Goal: Complete application form

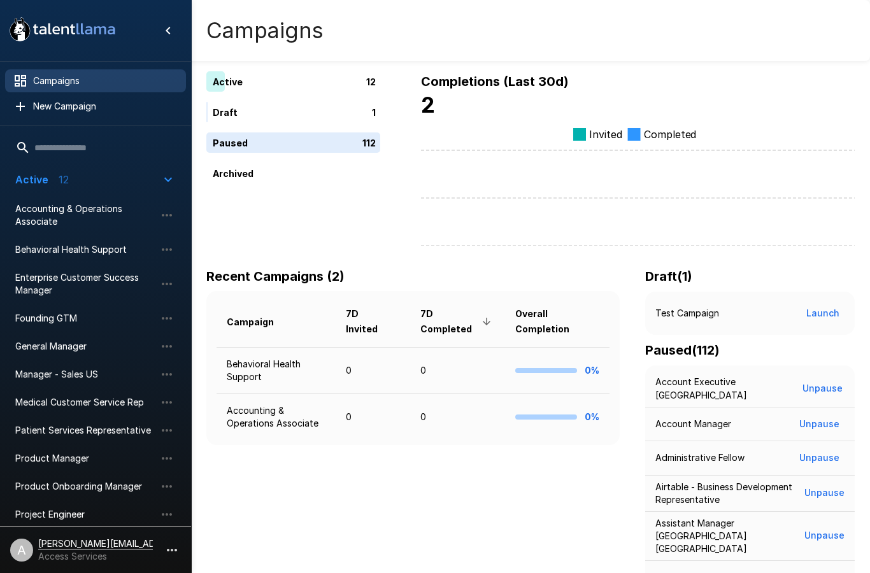
click at [175, 552] on icon "button" at bounding box center [171, 550] width 15 height 15
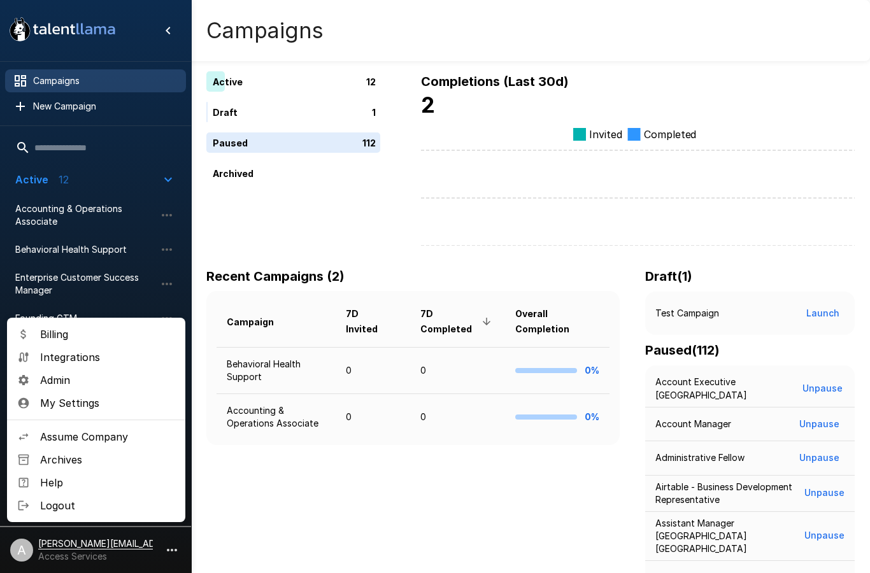
click at [93, 467] on span "Archives" at bounding box center [107, 459] width 135 height 15
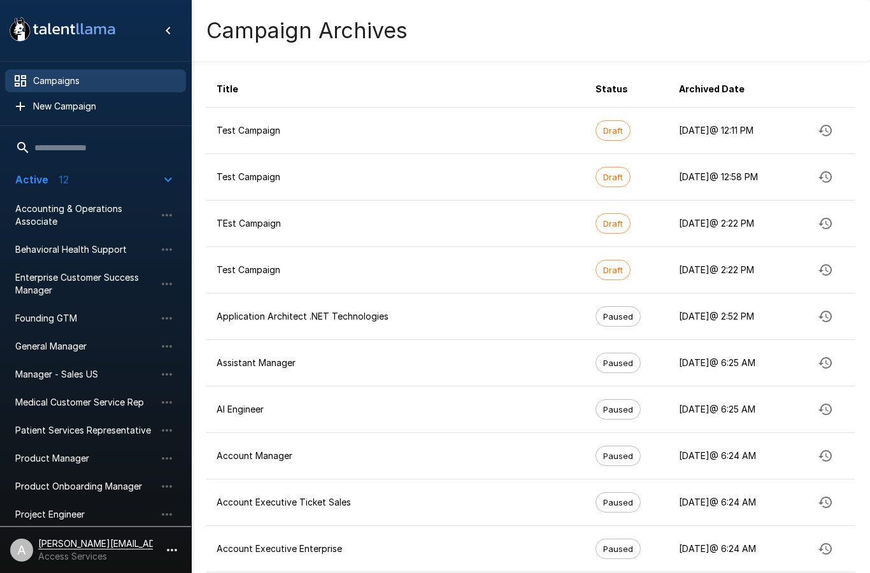
click at [179, 547] on icon "button" at bounding box center [171, 550] width 15 height 15
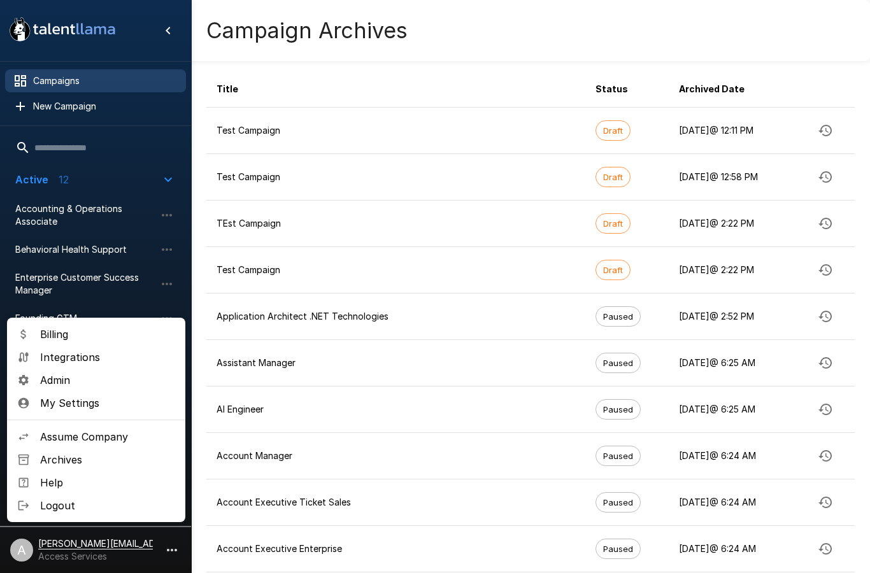
click at [122, 443] on span "Assume Company" at bounding box center [107, 436] width 135 height 15
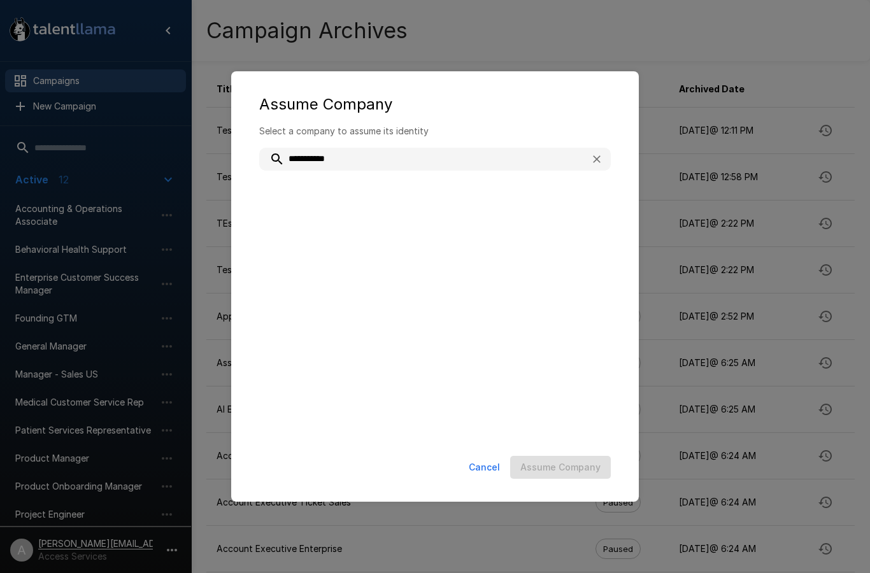
type input "**********"
click at [443, 200] on p "a89aa3f6-c7e9-4b7f-97a2-fc0c92f1cc2f" at bounding box center [453, 206] width 296 height 13
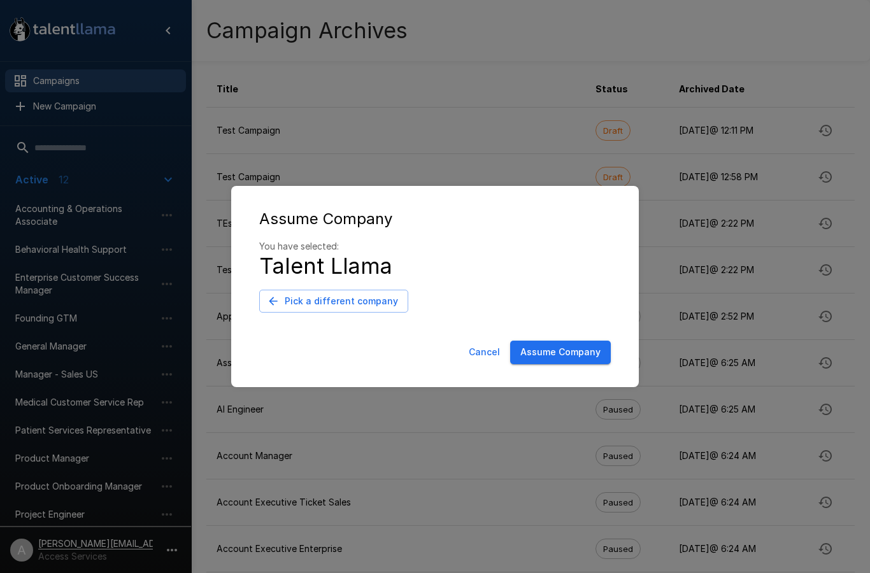
click at [571, 357] on button "Assume Company" at bounding box center [560, 353] width 101 height 24
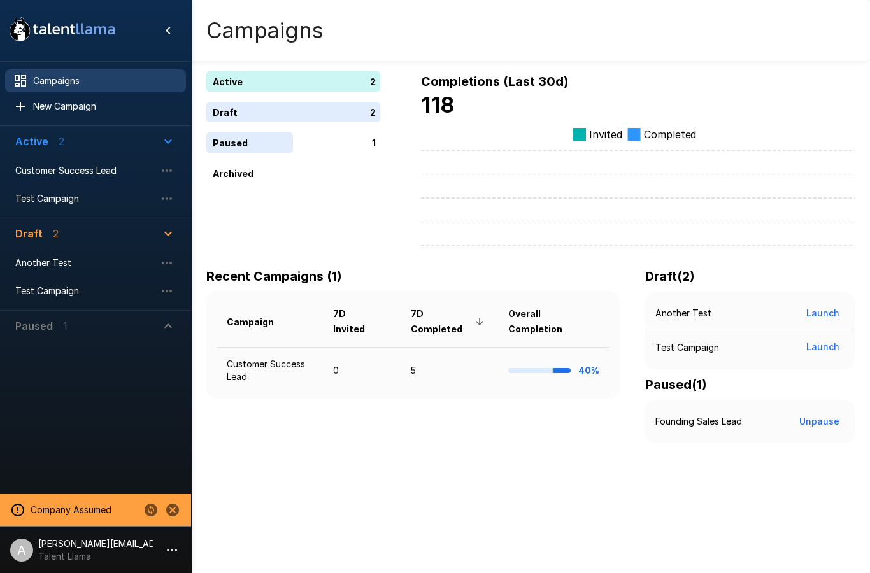
click at [414, 372] on td "5" at bounding box center [449, 370] width 97 height 47
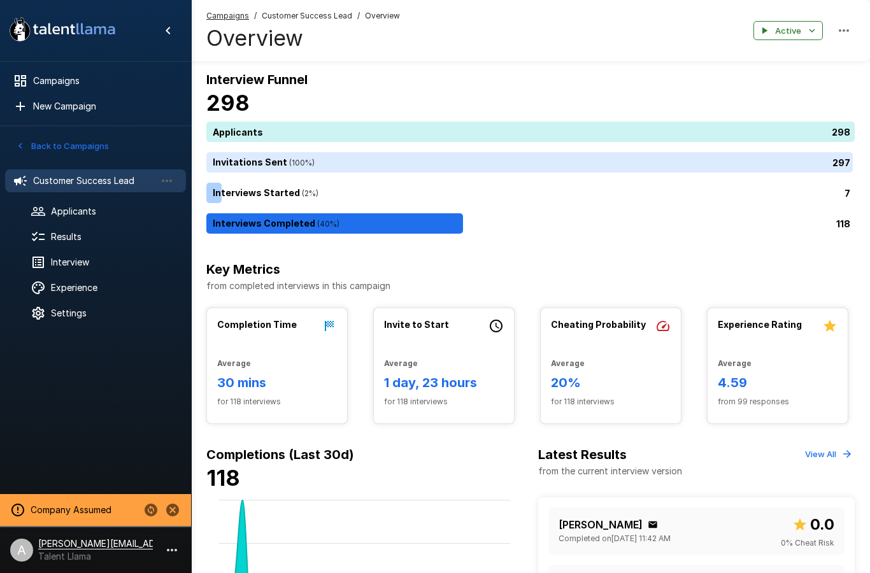
scroll to position [1, 0]
click at [140, 216] on span "Applicants" at bounding box center [113, 211] width 125 height 13
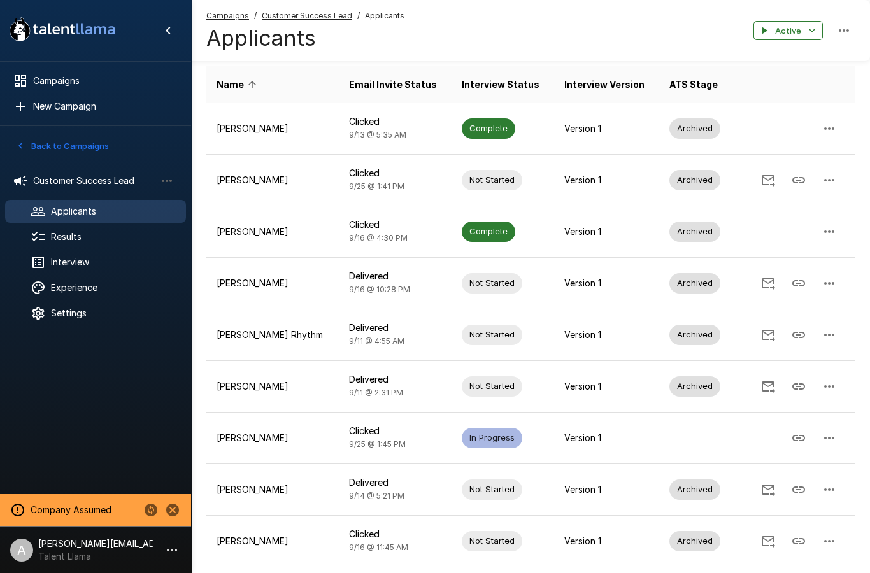
scroll to position [115, 0]
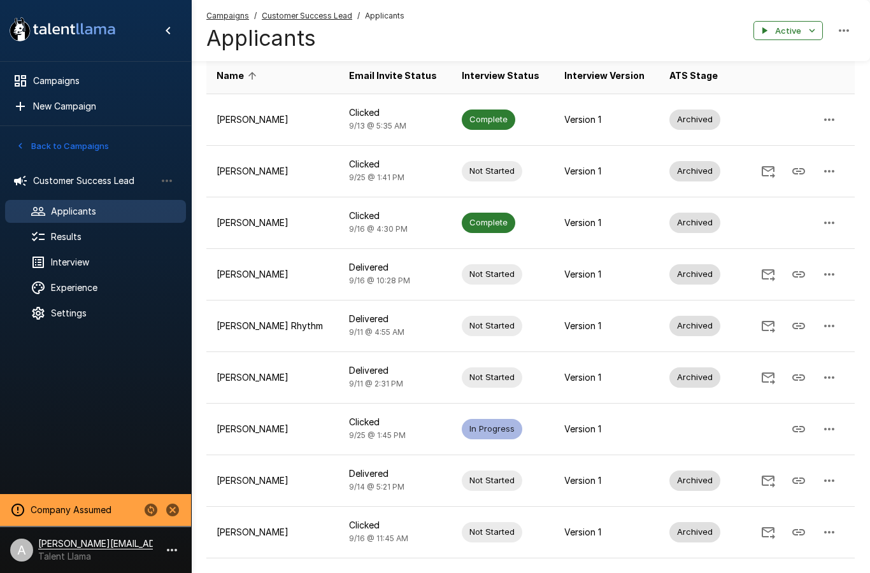
click at [832, 430] on icon "button" at bounding box center [829, 429] width 15 height 15
click at [773, 394] on span "Reset Interview" at bounding box center [766, 392] width 82 height 15
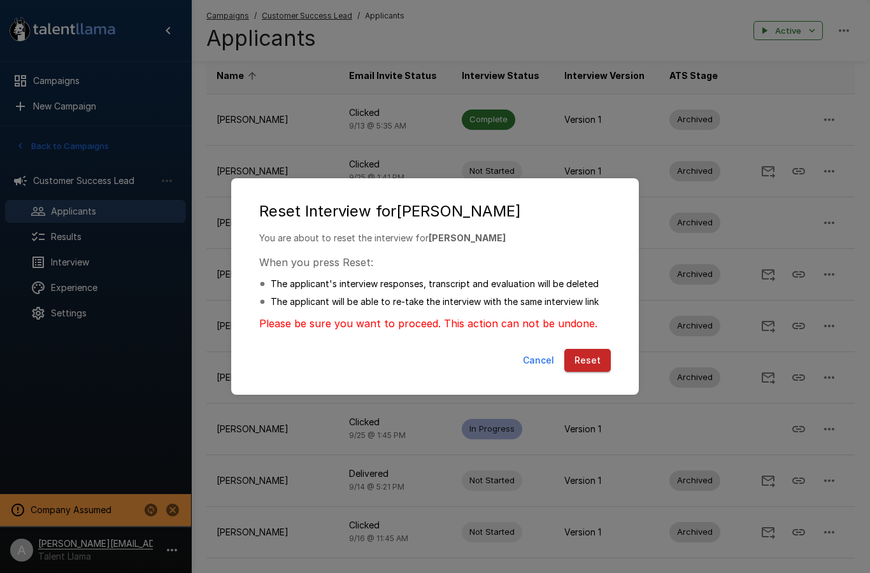
click at [591, 373] on button "Reset" at bounding box center [588, 361] width 47 height 24
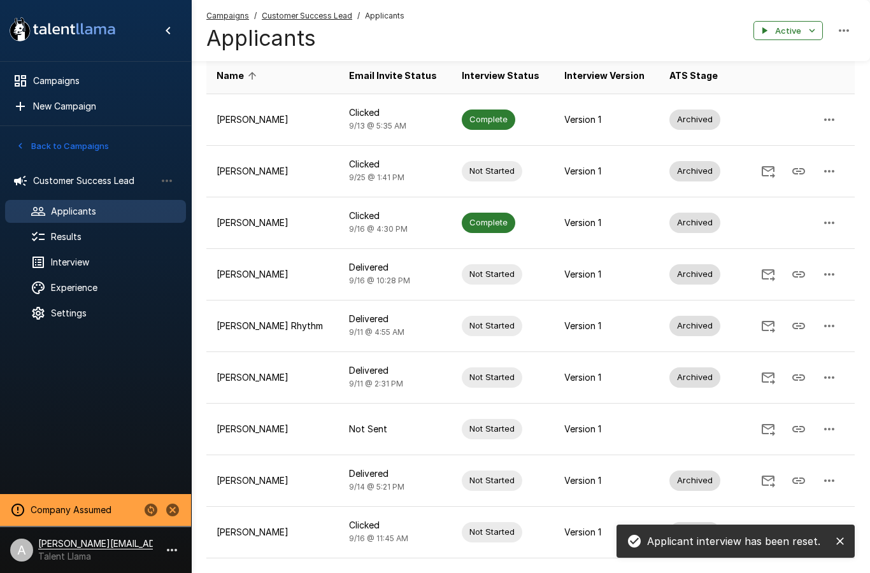
click at [793, 431] on icon "Copy Interview Link" at bounding box center [798, 429] width 15 height 15
click at [803, 435] on icon "Copy Interview Link" at bounding box center [798, 429] width 15 height 15
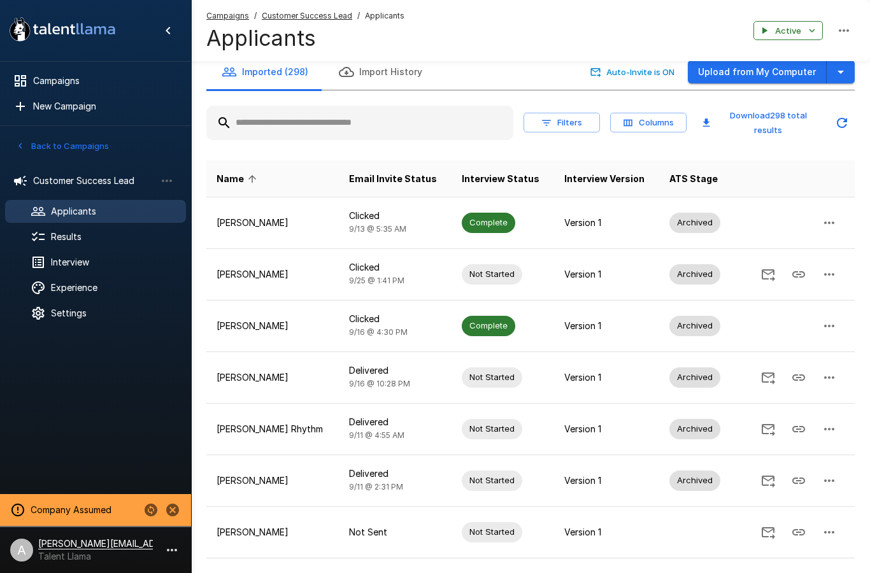
scroll to position [0, 0]
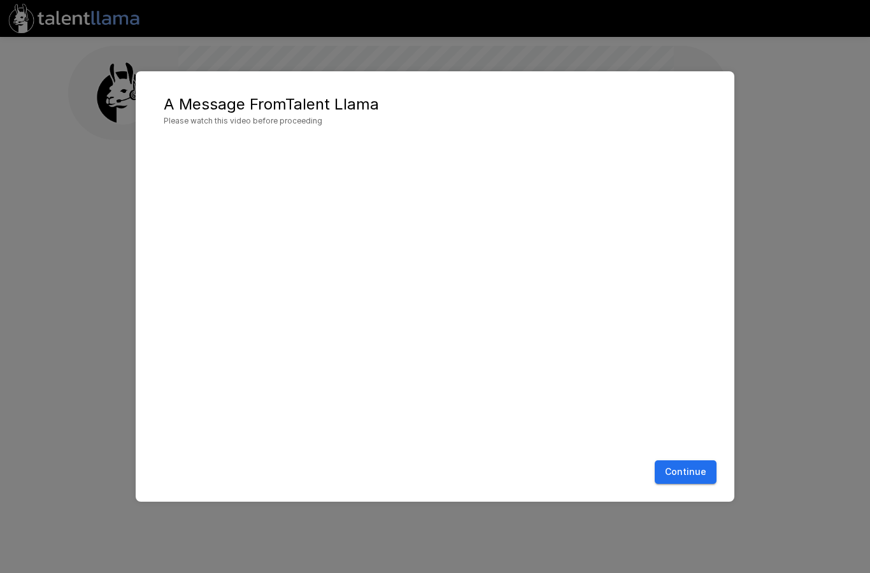
click at [695, 483] on button "Continue" at bounding box center [686, 473] width 62 height 24
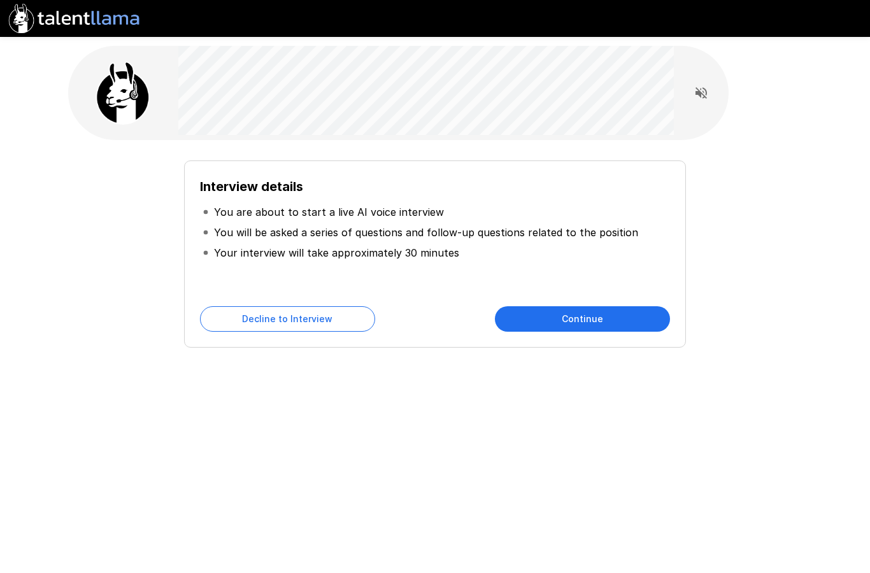
click at [612, 326] on button "Continue" at bounding box center [582, 318] width 175 height 25
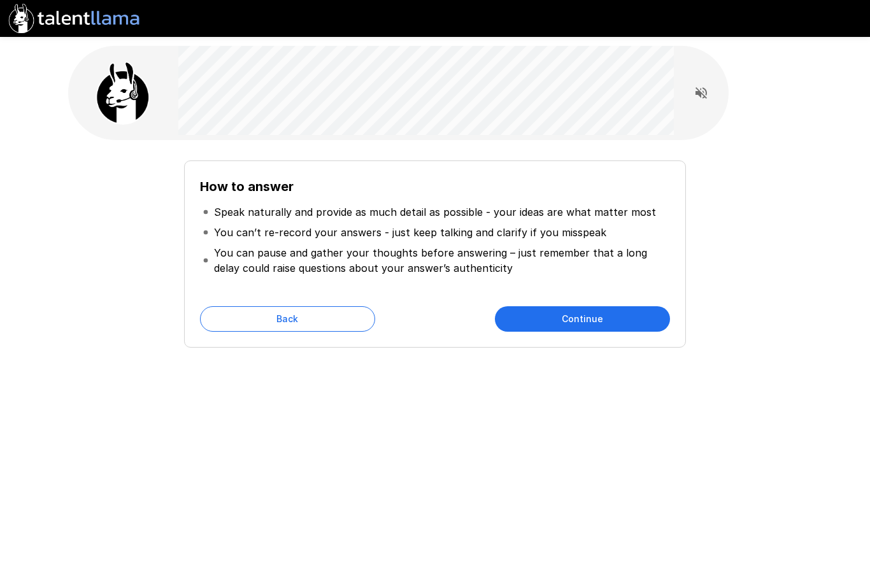
click at [608, 322] on button "Continue" at bounding box center [582, 318] width 175 height 25
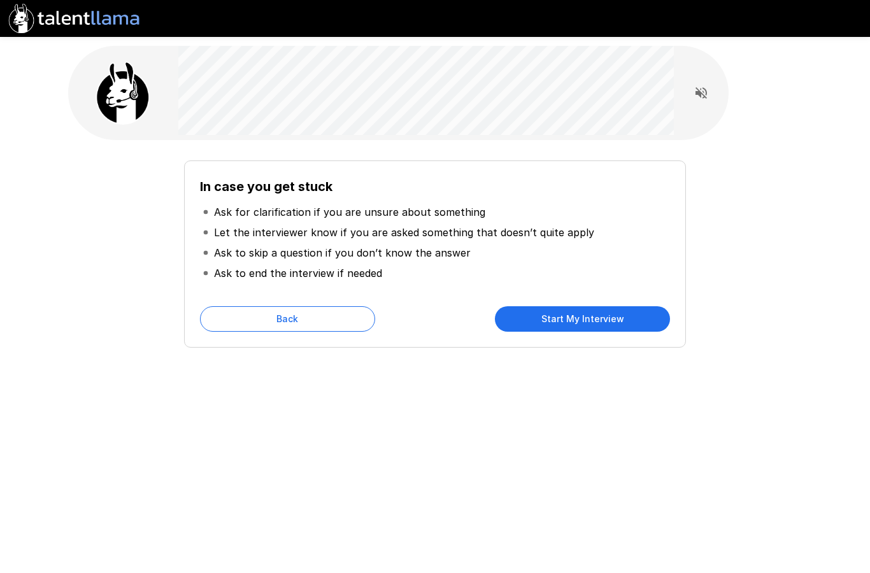
click at [604, 342] on div "In case you get stuck Ask for clarification if you are unsure about something L…" at bounding box center [435, 254] width 502 height 187
click at [600, 318] on button "Start My Interview" at bounding box center [582, 318] width 175 height 25
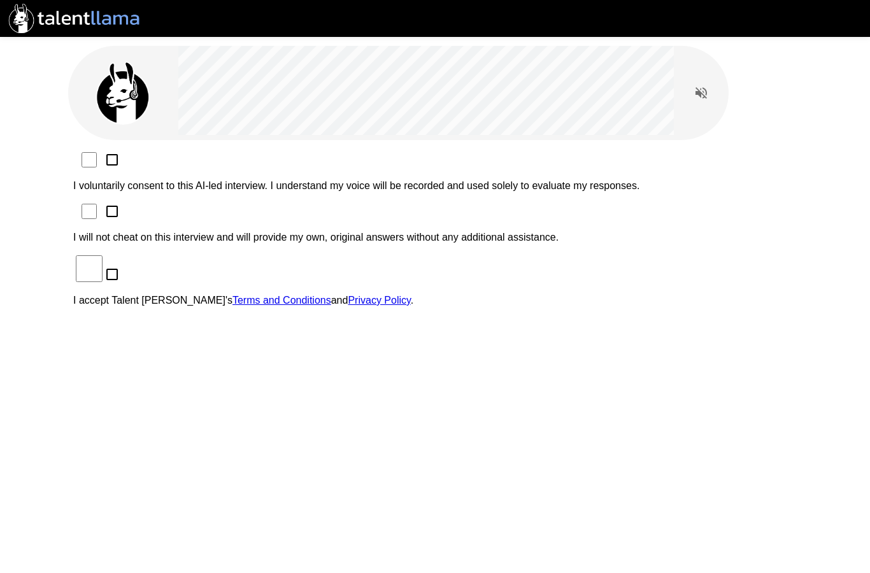
click at [284, 180] on p "I voluntarily consent to this AI-led interview. I understand my voice will be r…" at bounding box center [435, 185] width 724 height 11
click at [250, 295] on p "I accept Talent Llama's Terms and Conditions and Privacy Policy ." at bounding box center [435, 300] width 724 height 11
click at [256, 232] on p "I will not cheat on this interview and will provide my own, original answers wi…" at bounding box center [435, 237] width 724 height 11
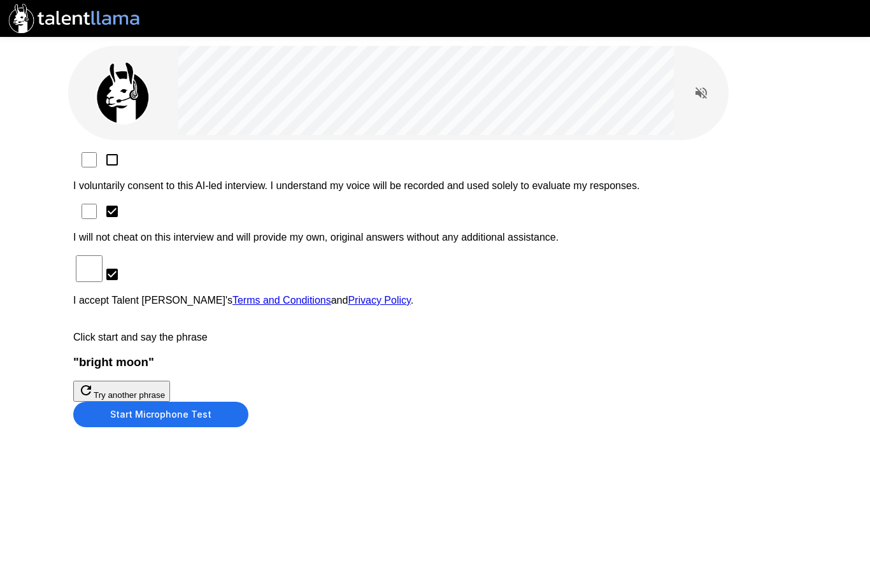
click at [227, 180] on p "I voluntarily consent to this AI-led interview. I understand my voice will be r…" at bounding box center [435, 185] width 724 height 11
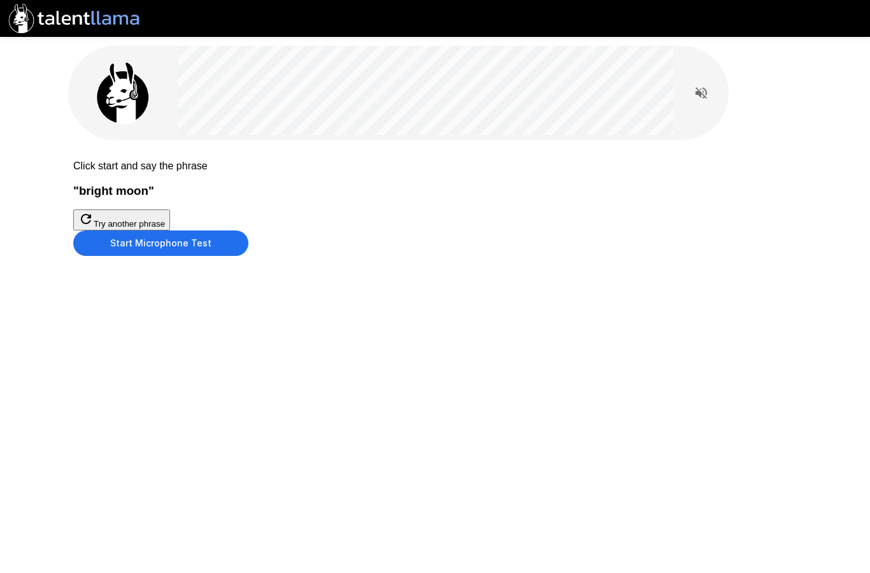
click at [249, 256] on button "Start Microphone Test" at bounding box center [160, 243] width 175 height 25
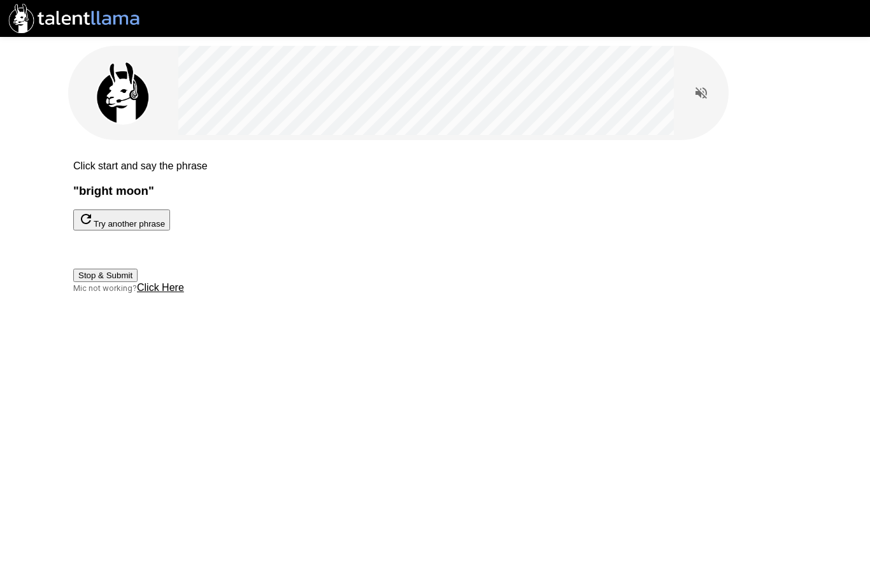
click at [138, 282] on button "Stop & Submit" at bounding box center [105, 275] width 64 height 13
